Goal: Task Accomplishment & Management: Use online tool/utility

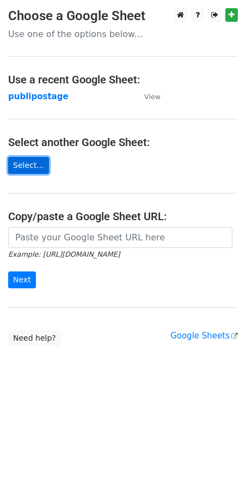
click at [29, 165] on link "Select..." at bounding box center [28, 165] width 41 height 17
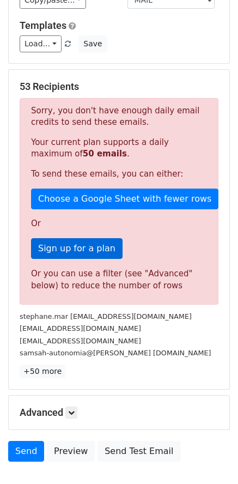
scroll to position [163, 0]
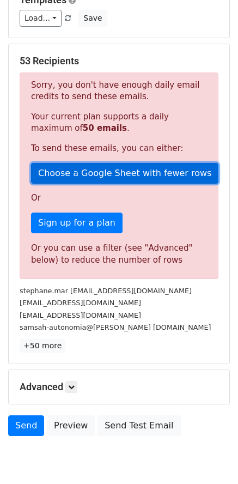
click at [90, 174] on link "Choose a Google Sheet with fewer rows" at bounding box center [124, 173] width 187 height 21
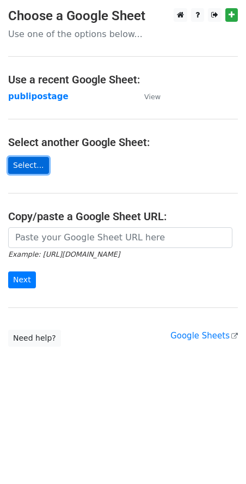
click at [34, 164] on link "Select..." at bounding box center [28, 165] width 41 height 17
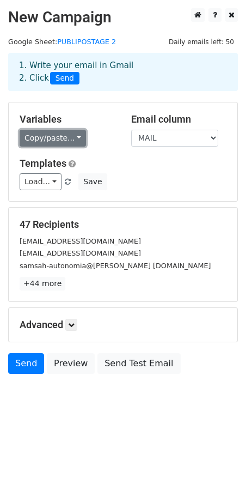
click at [71, 138] on link "Copy/paste..." at bounding box center [53, 138] width 66 height 17
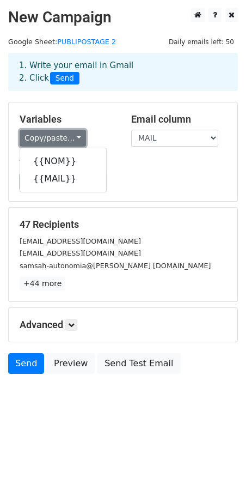
click at [71, 138] on link "Copy/paste..." at bounding box center [53, 138] width 66 height 17
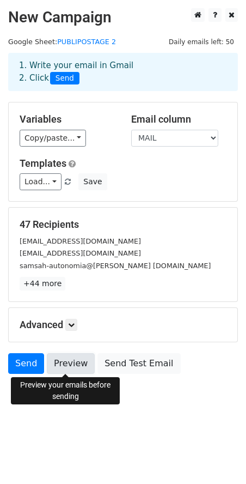
click at [70, 363] on link "Preview" at bounding box center [71, 363] width 48 height 21
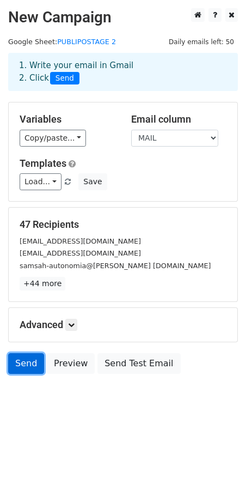
click at [31, 360] on link "Send" at bounding box center [26, 363] width 36 height 21
